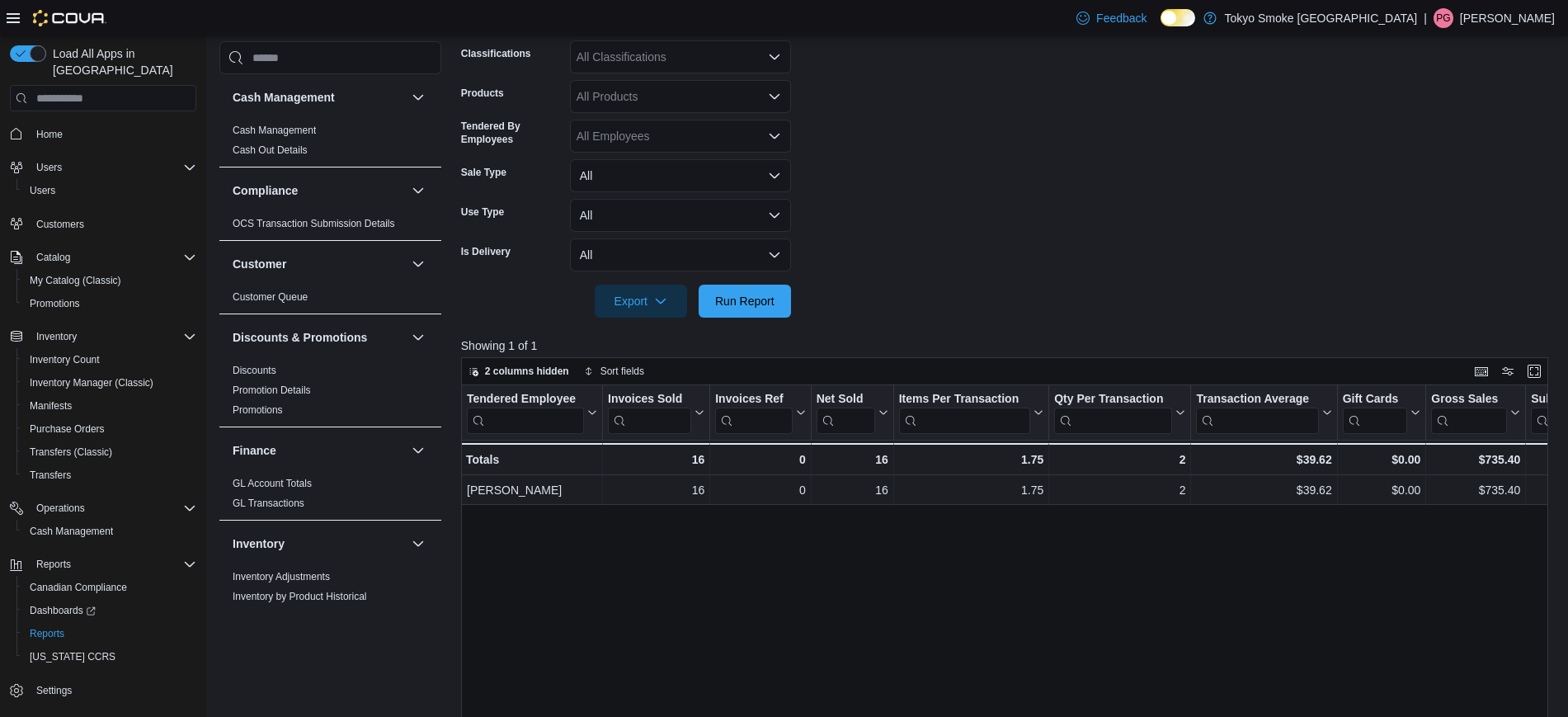
scroll to position [332, 0]
